Goal: Task Accomplishment & Management: Manage account settings

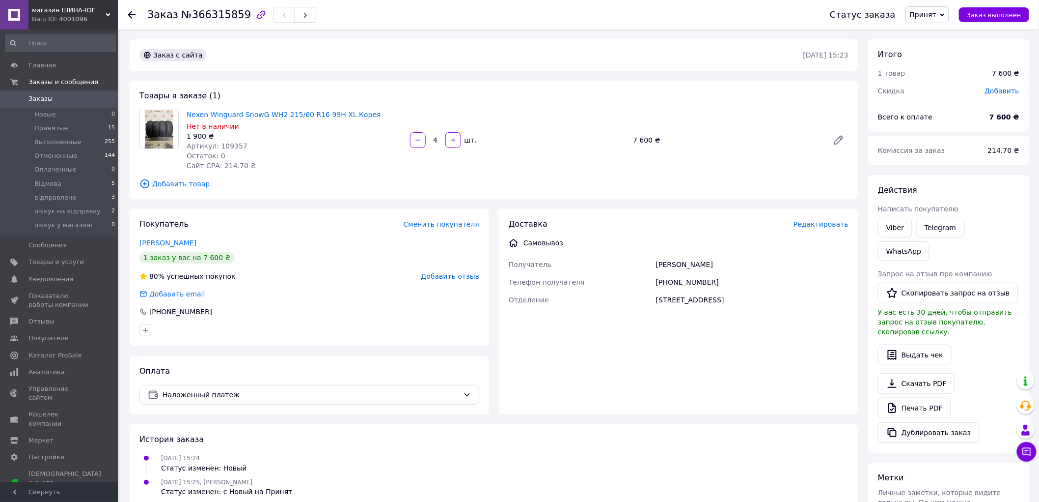
click at [136, 19] on div at bounding box center [138, 14] width 20 height 29
click at [127, 8] on div "Заказ №366315859 Статус заказа Принят Выполнен Отменен Оплаченный Відмова відпр…" at bounding box center [579, 14] width 922 height 29
click at [128, 8] on div at bounding box center [138, 14] width 20 height 29
click at [130, 14] on icon at bounding box center [132, 15] width 8 height 8
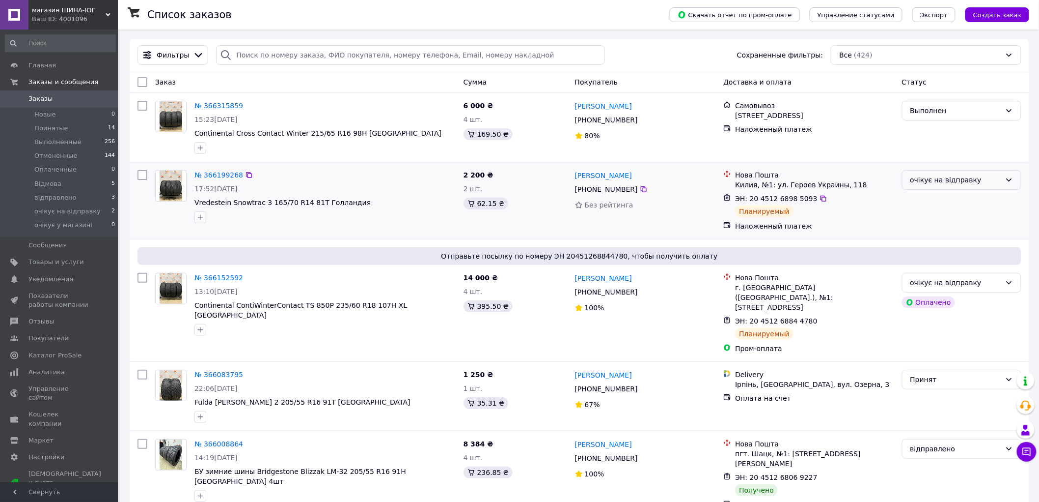
click at [950, 187] on div "очікує на відправку" at bounding box center [961, 180] width 119 height 20
click at [960, 254] on li "відправлено" at bounding box center [962, 251] width 119 height 18
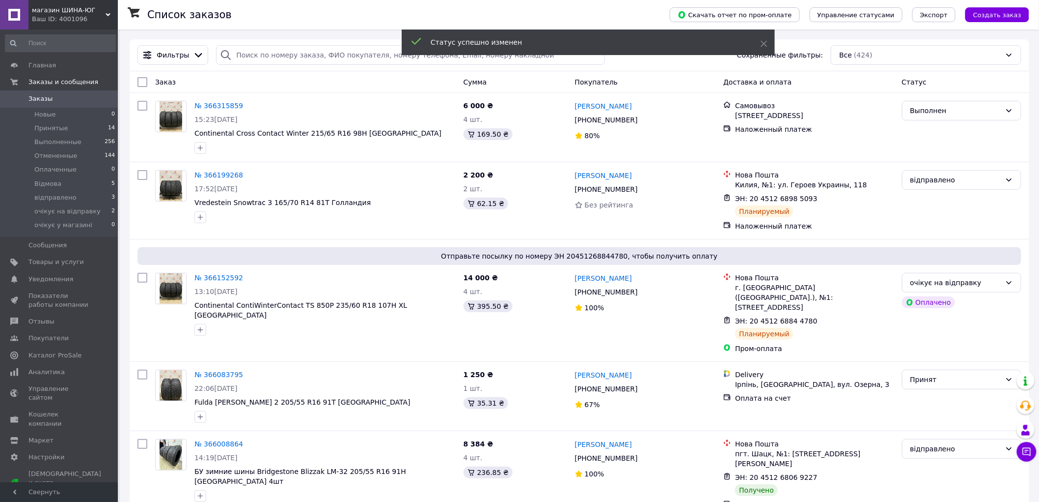
click at [966, 285] on div "очікує на відправку" at bounding box center [956, 282] width 91 height 11
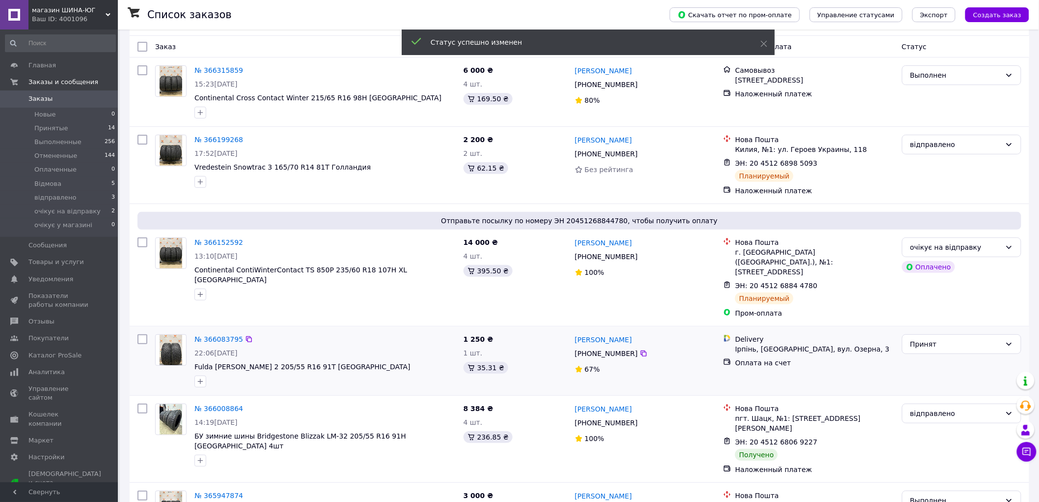
scroll to position [55, 0]
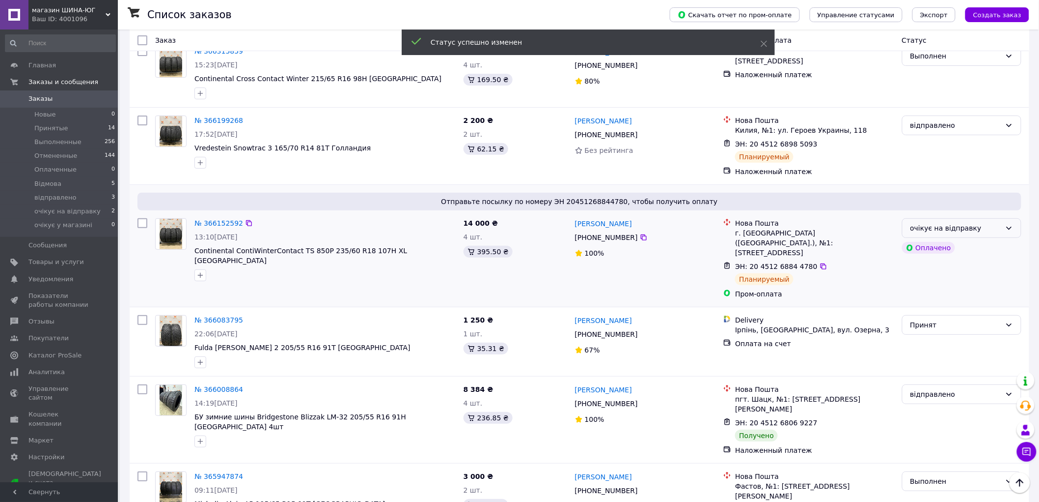
click at [977, 224] on div "очікує на відправку" at bounding box center [956, 228] width 91 height 11
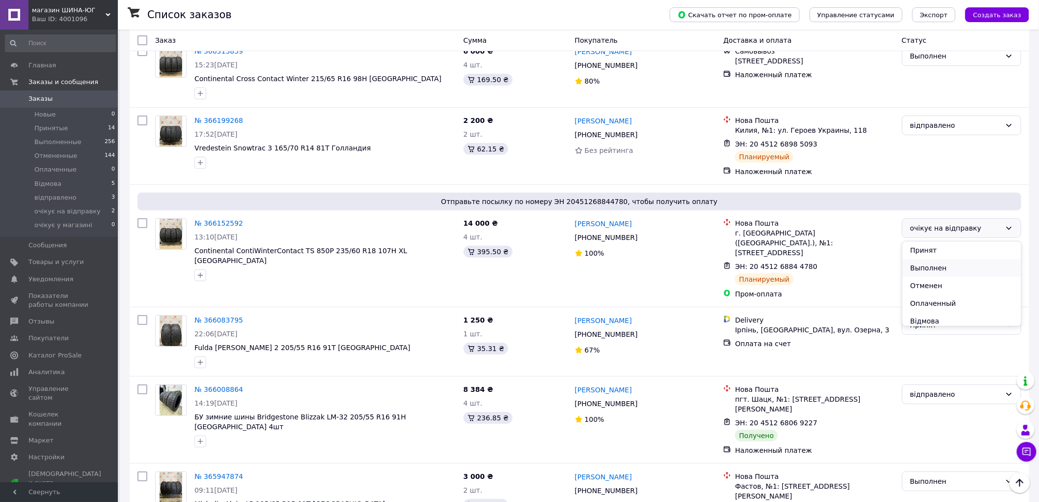
scroll to position [38, 0]
click at [969, 296] on li "відправлено" at bounding box center [962, 300] width 119 height 18
click at [83, 197] on li "відправлено 3" at bounding box center [60, 198] width 121 height 14
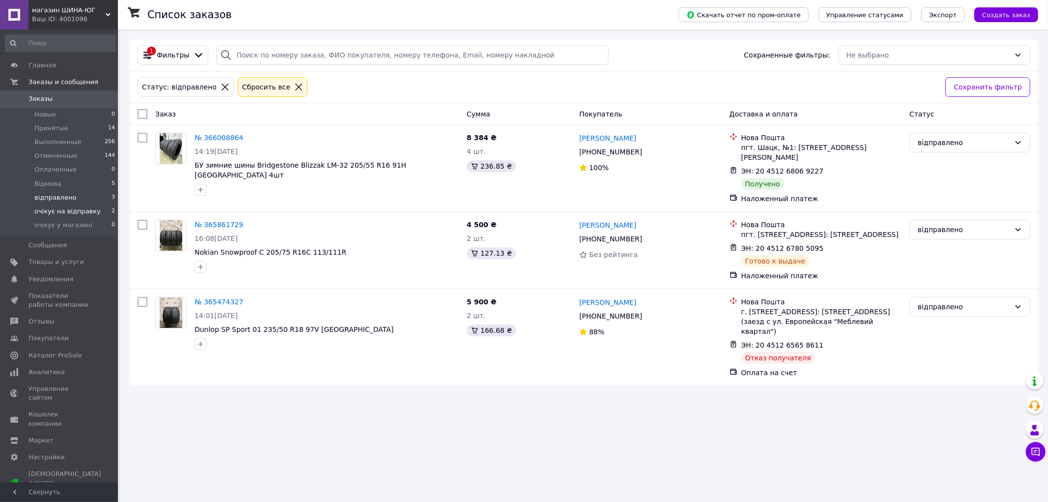
click at [81, 208] on span "очікує на відправку" at bounding box center [67, 211] width 66 height 9
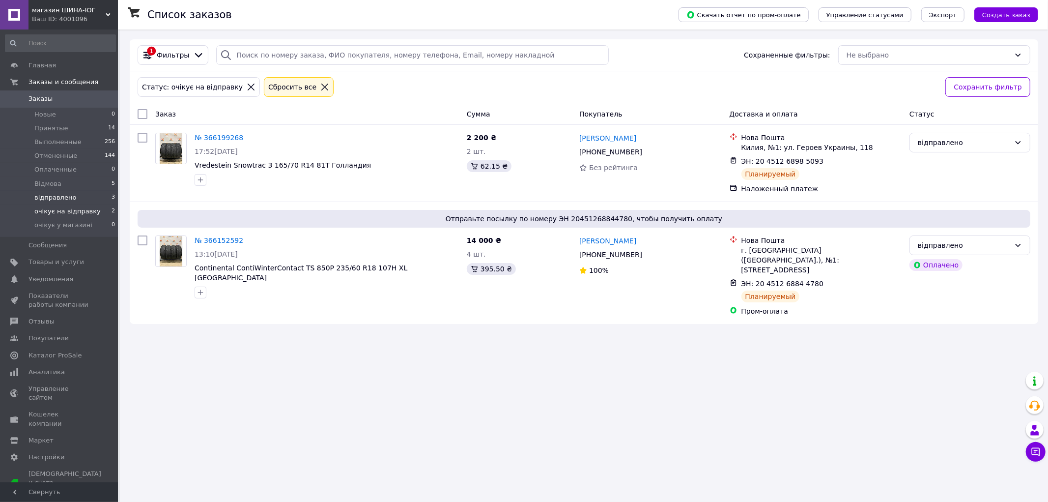
click at [61, 195] on span "відправлено" at bounding box center [55, 197] width 42 height 9
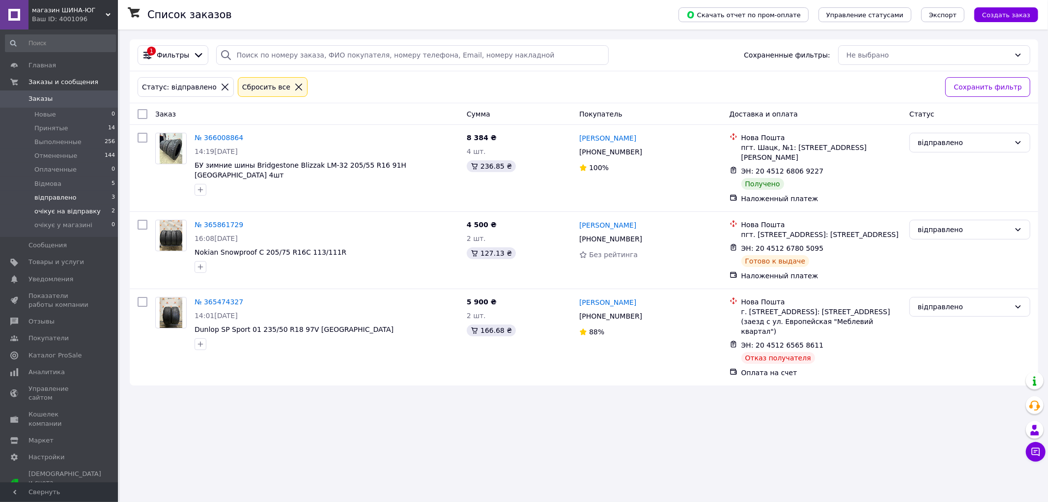
click at [65, 207] on span "очікує на відправку" at bounding box center [67, 211] width 66 height 9
